Goal: Task Accomplishment & Management: Manage account settings

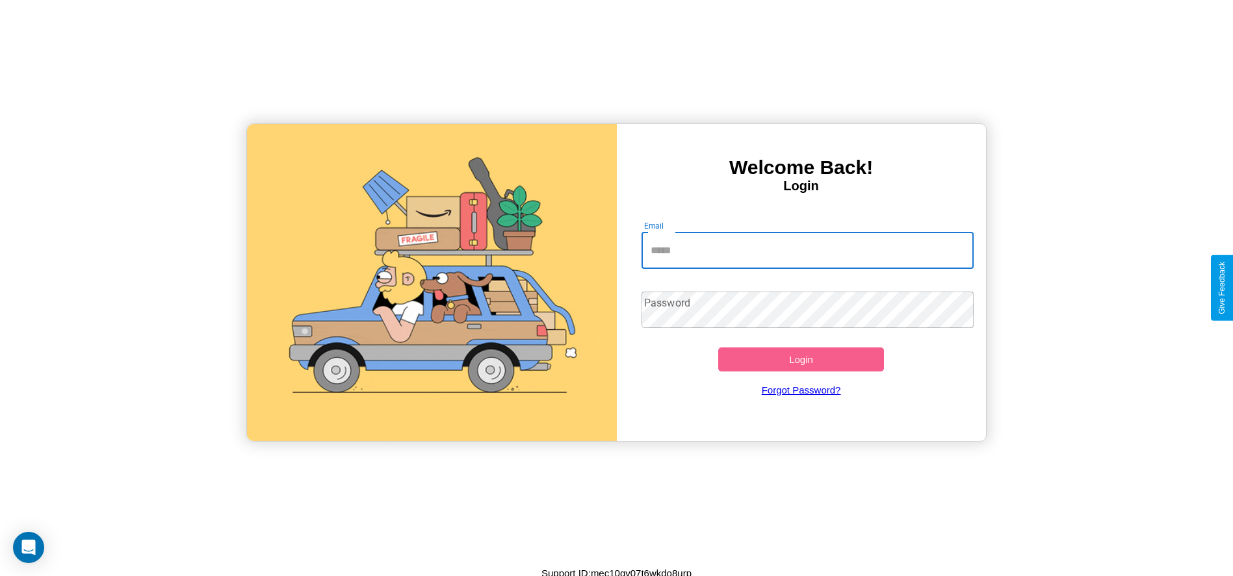
click at [807, 250] on input "Email" at bounding box center [807, 251] width 332 height 36
type input "**********"
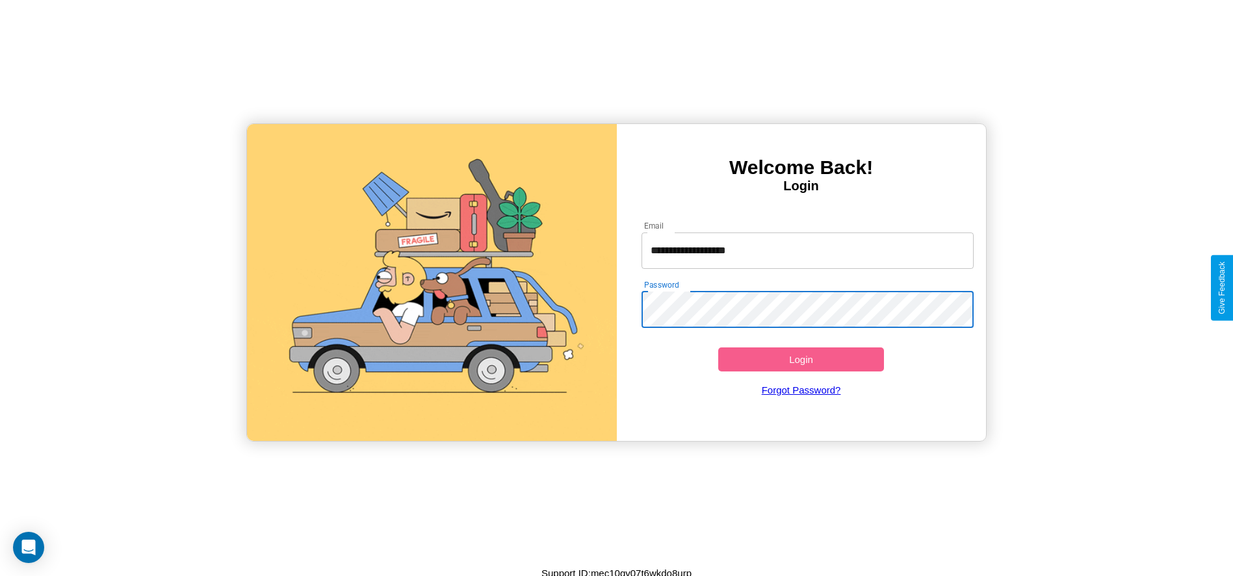
click at [801, 359] on button "Login" at bounding box center [801, 360] width 166 height 24
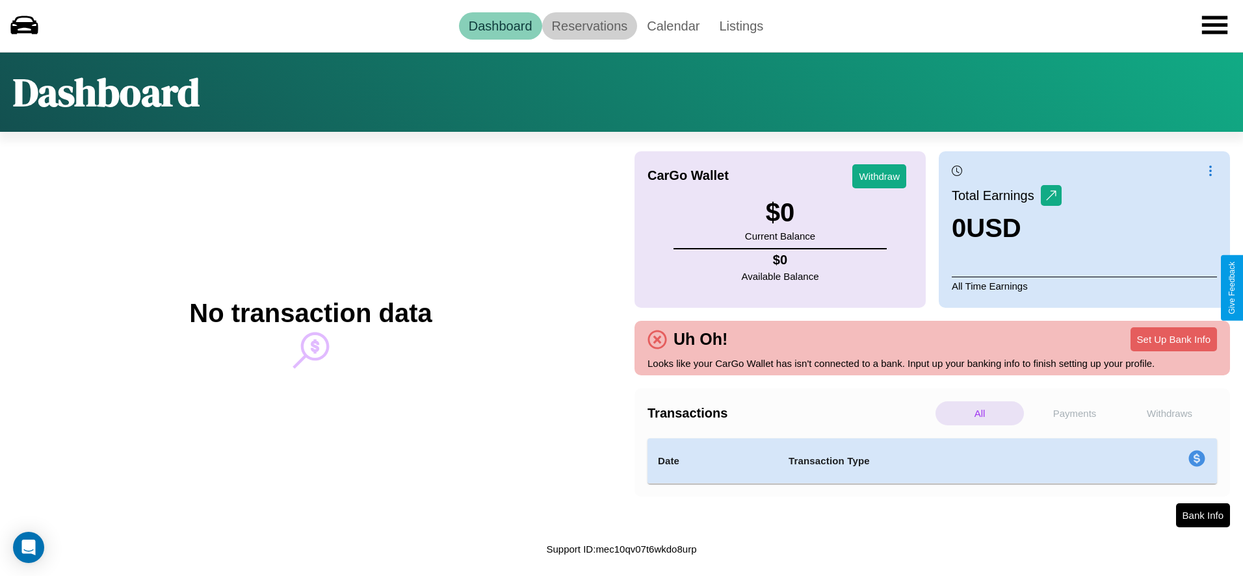
click at [589, 25] on link "Reservations" at bounding box center [590, 25] width 96 height 27
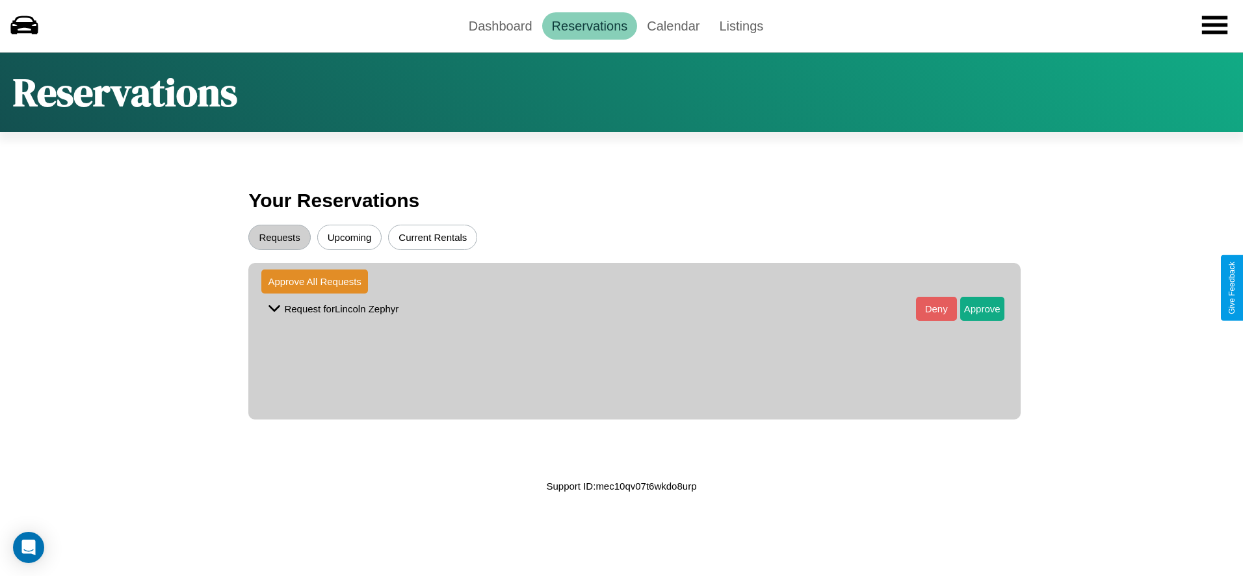
click at [349, 237] on button "Upcoming" at bounding box center [349, 237] width 65 height 25
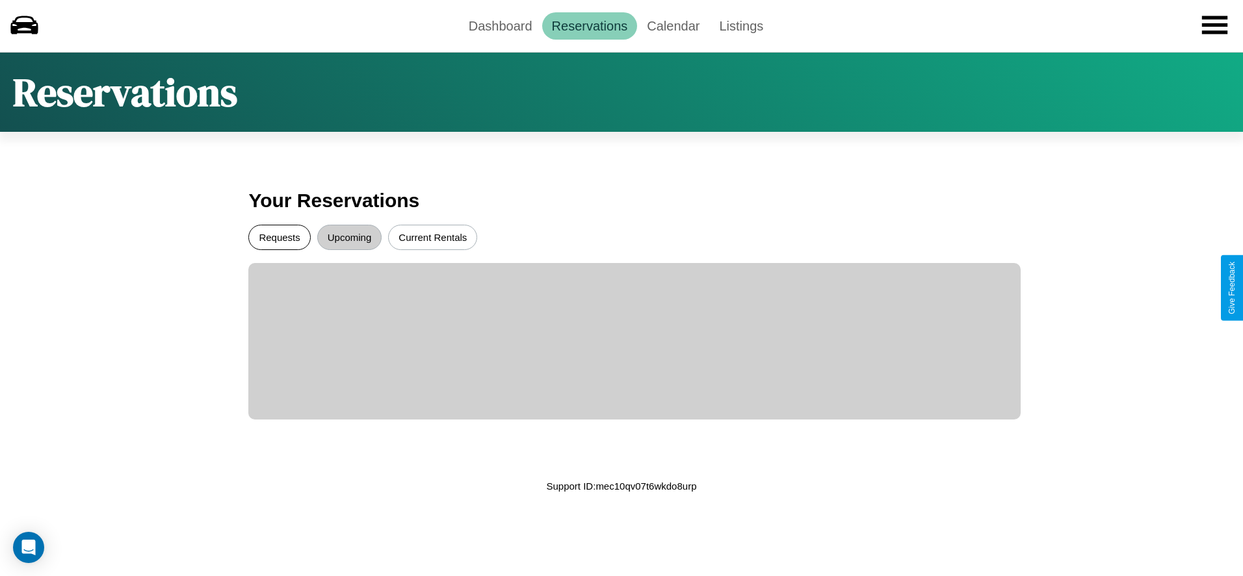
click at [279, 237] on button "Requests" at bounding box center [279, 237] width 62 height 25
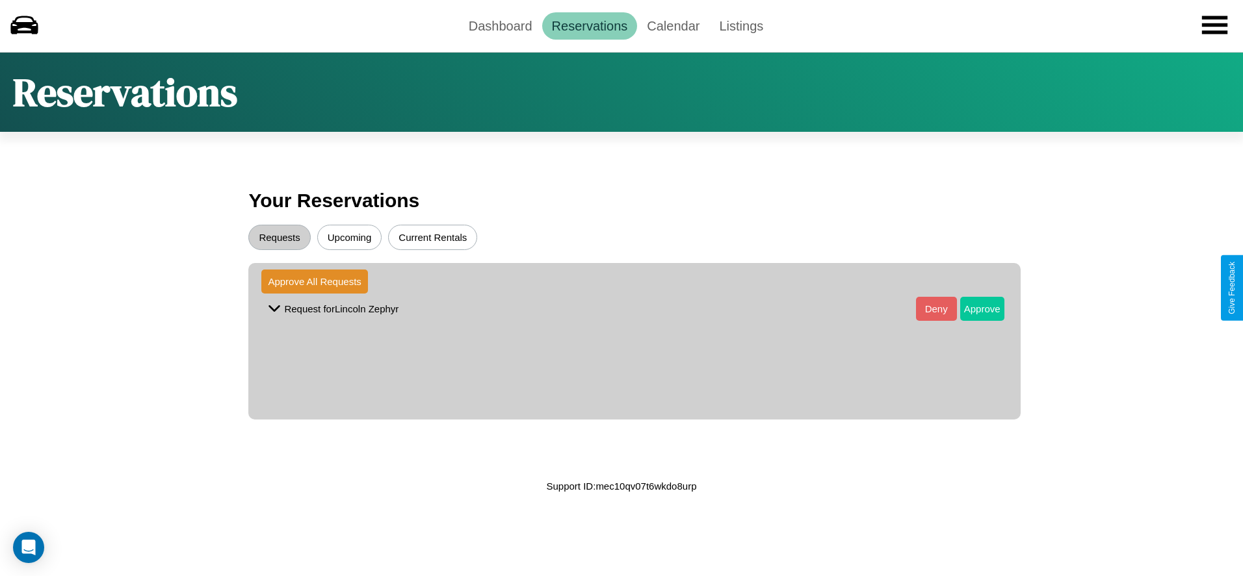
click at [972, 309] on button "Approve" at bounding box center [982, 309] width 44 height 24
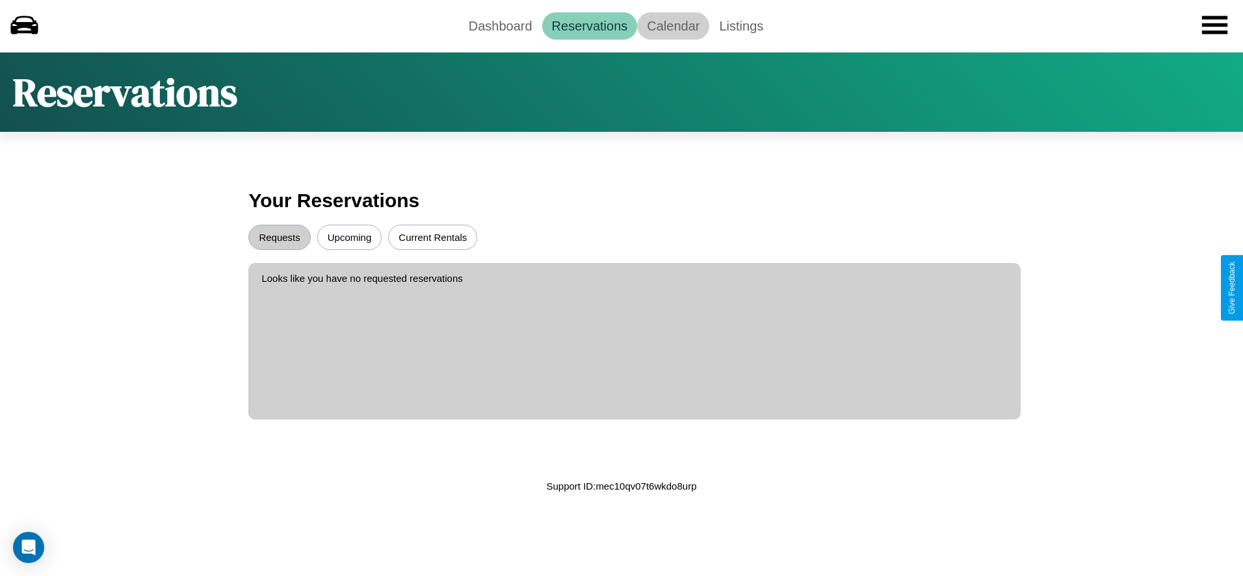
click at [673, 25] on link "Calendar" at bounding box center [673, 25] width 72 height 27
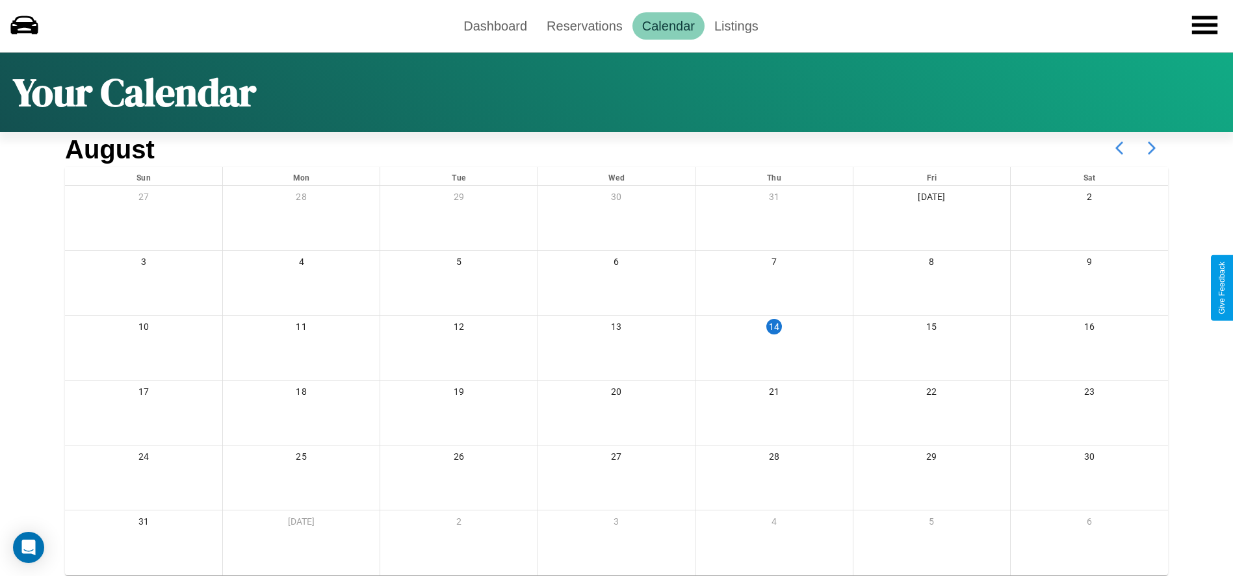
click at [1152, 148] on icon at bounding box center [1151, 148] width 32 height 32
